Goal: Task Accomplishment & Management: Complete application form

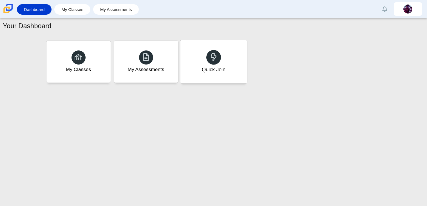
click at [205, 52] on div "Quick Join" at bounding box center [213, 61] width 67 height 43
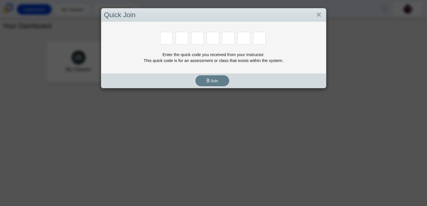
paste input "H"
type input "H"
type input "C"
type input "D"
type input "G"
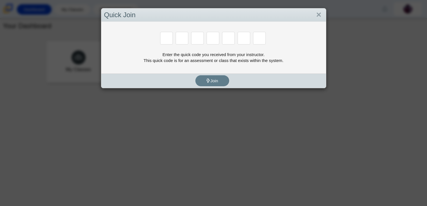
type input "G"
type input "H"
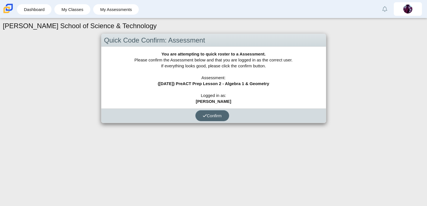
click at [221, 115] on span "Confirm" at bounding box center [212, 115] width 19 height 5
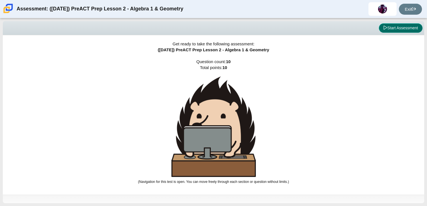
click at [401, 30] on button "Start Assessment" at bounding box center [401, 28] width 44 height 10
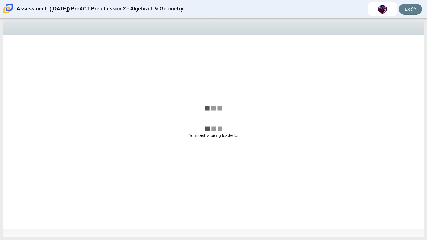
select select "bbf5d072-3e0b-44c4-9a12-6e7c9033f65b"
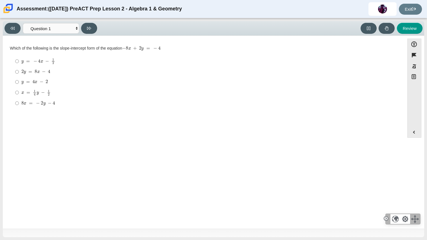
click at [39, 81] on mjx-math "Assessment items" at bounding box center [34, 82] width 26 height 5
click at [19, 81] on input "y = 4 x − 2 y = 4 x − 2" at bounding box center [17, 82] width 4 height 10
radio input "true"
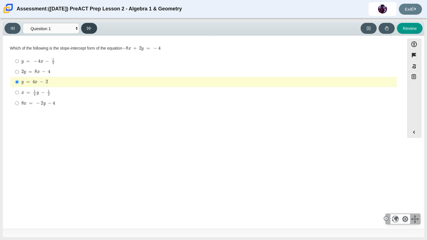
click at [92, 28] on button at bounding box center [89, 28] width 16 height 11
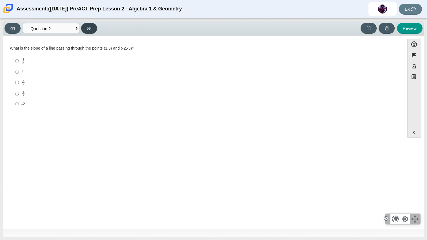
click at [92, 28] on button at bounding box center [89, 28] width 16 height 11
click at [17, 27] on button at bounding box center [13, 28] width 16 height 11
select select "ed62e223-81bd-4cbf-ab48-ab975844bd1f"
click at [14, 90] on label "1 2 1 half" at bounding box center [204, 93] width 386 height 11
click at [15, 90] on input "1 2 1 half" at bounding box center [17, 93] width 4 height 11
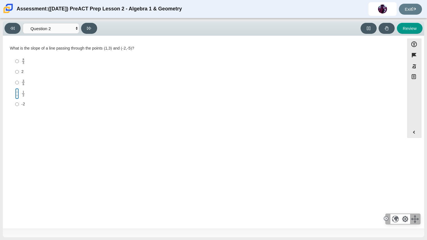
radio input "true"
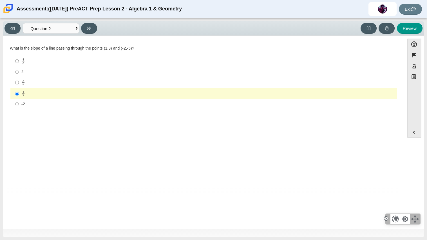
click at [34, 83] on div "3 8" at bounding box center [208, 82] width 374 height 6
click at [19, 83] on input "3 8 3 eighths" at bounding box center [17, 82] width 4 height 11
radio input "true"
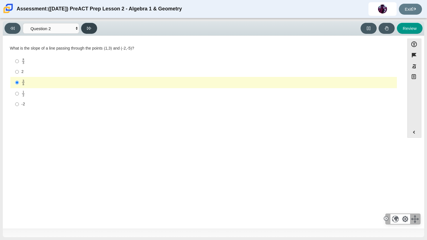
click at [92, 30] on button at bounding box center [89, 28] width 16 height 11
select select "97f4f5fa-a52e-4fed-af51-565bfcdf47cb"
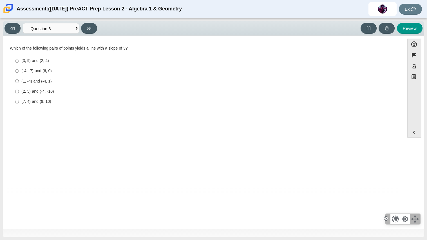
click at [72, 60] on div "(3, 9) and (2, 4)" at bounding box center [208, 61] width 374 height 6
click at [19, 60] on input "(3, 9) and (2, 4) (3, 9) and (2, 4)" at bounding box center [17, 61] width 4 height 10
radio input "true"
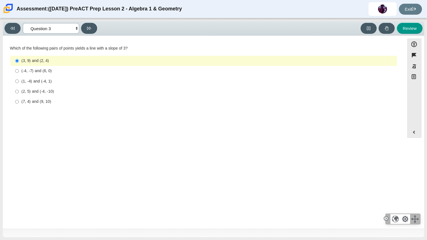
click at [53, 32] on select "Questions Question 1 Question 2 Question 3 Question 4 Question 5 Question 6 Que…" at bounding box center [51, 28] width 56 height 10
click at [87, 24] on button at bounding box center [89, 28] width 16 height 11
select select "89427bb7-e313-4f00-988f-8b8255897029"
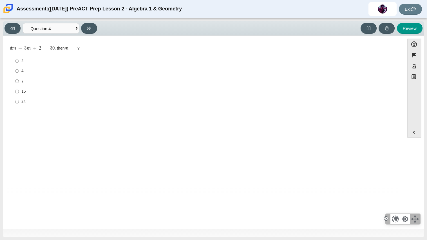
click at [30, 79] on div "7" at bounding box center [208, 82] width 374 height 6
click at [19, 79] on input "7 7" at bounding box center [17, 81] width 4 height 10
radio input "true"
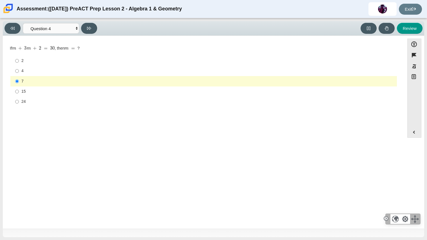
click at [50, 129] on div "Question If m + 3 m + 2 = 30 , then m = ? Responses 2 2 4 4 7 7 15 15 24 24" at bounding box center [204, 116] width 396 height 153
click at [88, 29] on icon at bounding box center [89, 28] width 4 height 4
select select "489dcffd-4e6a-49cf-a9d6-ad1d4a911a4e"
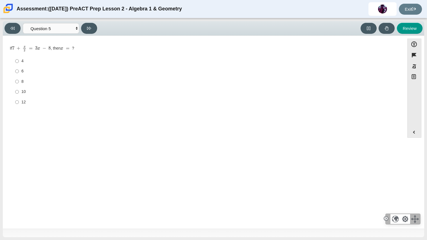
drag, startPoint x: 52, startPoint y: 48, endPoint x: 12, endPoint y: 48, distance: 40.0
click at [12, 48] on div "If 7 + x 2 = 3 x − 8 , then x = ?" at bounding box center [204, 49] width 388 height 6
click at [39, 48] on mjx-c "Assessment items" at bounding box center [38, 49] width 3 height 2
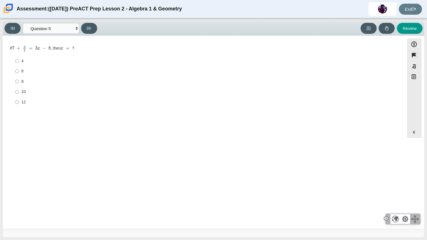
click at [39, 48] on mjx-c "Assessment items" at bounding box center [38, 49] width 3 height 2
click at [30, 69] on div "6" at bounding box center [208, 71] width 374 height 6
click at [19, 69] on input "6 6" at bounding box center [17, 71] width 4 height 10
radio input "true"
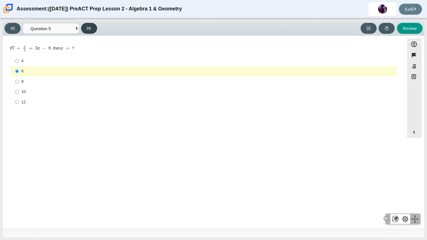
click at [91, 27] on icon at bounding box center [89, 28] width 4 height 3
select select "210571de-36a6-4d8e-a361-ceff8ef801dc"
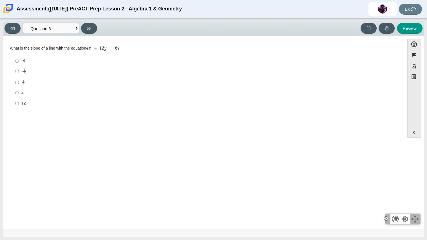
click at [30, 84] on div "1 3" at bounding box center [208, 82] width 374 height 6
click at [19, 84] on input "1 3 1 third" at bounding box center [17, 82] width 4 height 11
radio input "true"
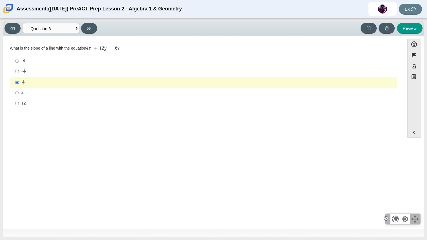
click at [42, 69] on div "- 1 3" at bounding box center [208, 71] width 374 height 6
click at [19, 69] on input "- 1 3 -1 third" at bounding box center [17, 71] width 4 height 11
radio input "true"
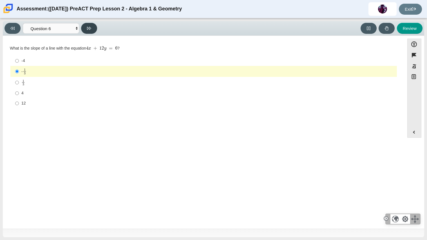
click at [84, 30] on button at bounding box center [89, 28] width 16 height 11
select select "ec95ace6-bebc-42b8-9428-40567494d4da"
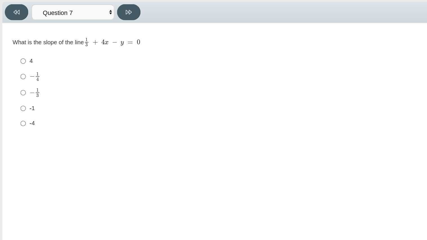
click at [32, 59] on div "4" at bounding box center [208, 62] width 374 height 6
click at [19, 59] on input "4 4" at bounding box center [17, 62] width 4 height 10
radio input "true"
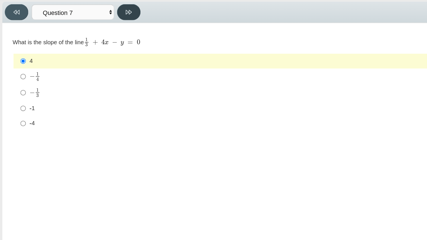
click at [91, 31] on button at bounding box center [89, 28] width 16 height 11
select select "ce81fe10-bf29-4b5e-8bd7-4f47f2fed4d8"
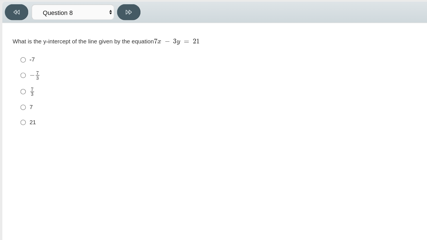
click at [79, 51] on div "What is the y-intercept of the line given by the equation 7 x − 3 y = 21 Respon…" at bounding box center [204, 78] width 388 height 64
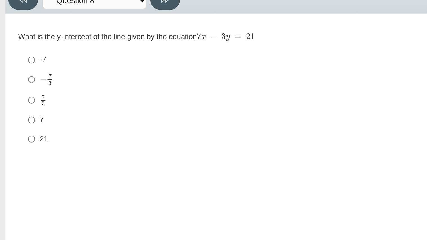
click at [35, 57] on label "-7 -7" at bounding box center [204, 61] width 386 height 10
click at [19, 57] on input "-7 -7" at bounding box center [17, 61] width 4 height 10
radio input "true"
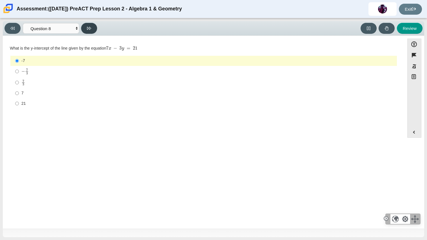
click at [92, 25] on button at bounding box center [89, 28] width 16 height 11
select select "14773eaf-2ca1-47ae-afe7-a624a56f34b3"
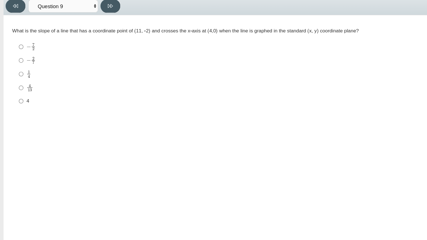
click at [46, 72] on div "− 2 7" at bounding box center [208, 72] width 374 height 6
click at [19, 72] on input "− 2 7 negative 2 sevenths" at bounding box center [17, 72] width 4 height 11
radio input "true"
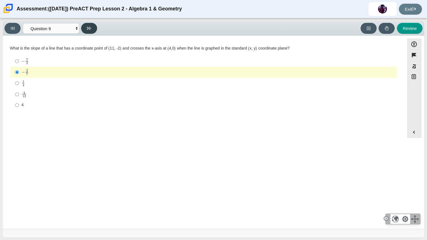
click at [88, 29] on icon at bounding box center [89, 28] width 4 height 3
select select "96b71634-eacb-4f7e-8aef-411727d9bcba"
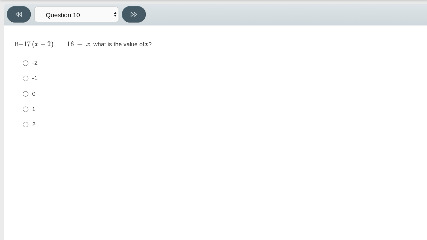
click at [23, 93] on div "1" at bounding box center [208, 92] width 374 height 6
click at [19, 93] on input "1 1" at bounding box center [17, 91] width 4 height 10
radio input "true"
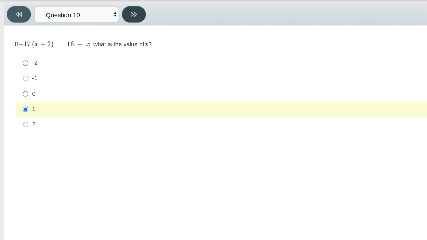
click at [90, 31] on button at bounding box center [89, 28] width 16 height 11
select select "review"
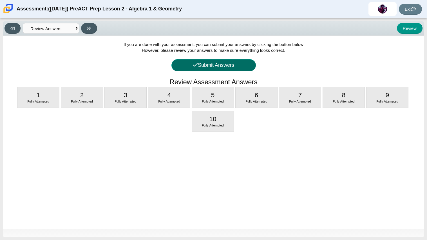
click at [202, 67] on button "Submit Answers" at bounding box center [214, 65] width 85 height 12
click at [0, 0] on button "Go Back to Review" at bounding box center [0, 0] width 0 height 0
click at [223, 66] on button "Submit Answers" at bounding box center [214, 65] width 85 height 12
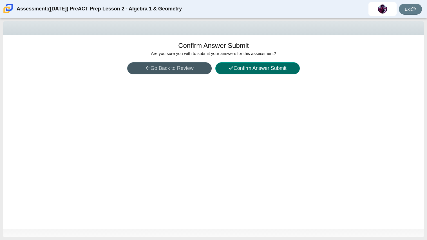
click at [223, 66] on button "Confirm Answer Submit" at bounding box center [258, 68] width 85 height 12
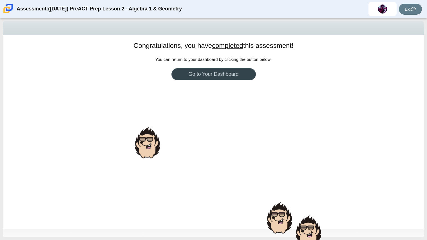
click at [221, 74] on link "Go to Your Dashboard" at bounding box center [214, 74] width 85 height 12
